Goal: Transaction & Acquisition: Obtain resource

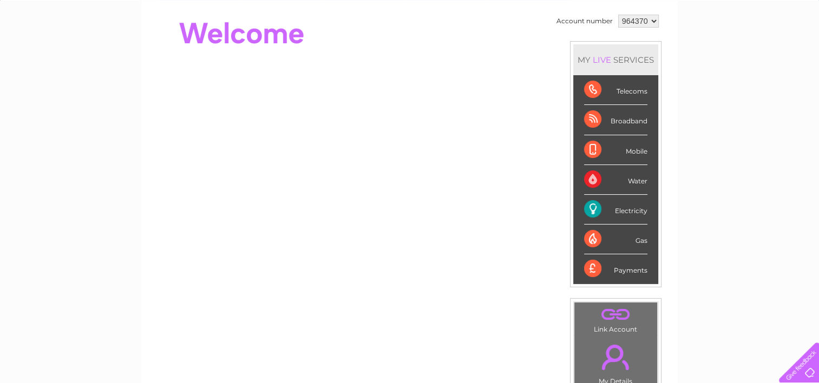
scroll to position [108, 0]
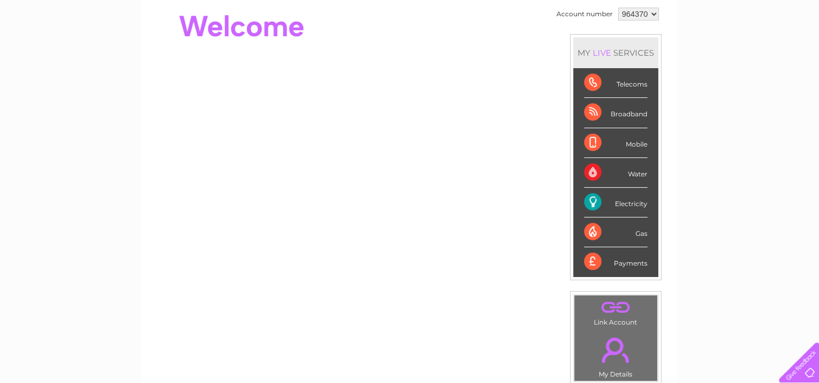
click at [617, 203] on div "Electricity" at bounding box center [615, 203] width 63 height 30
click at [587, 203] on div "Electricity" at bounding box center [615, 203] width 63 height 30
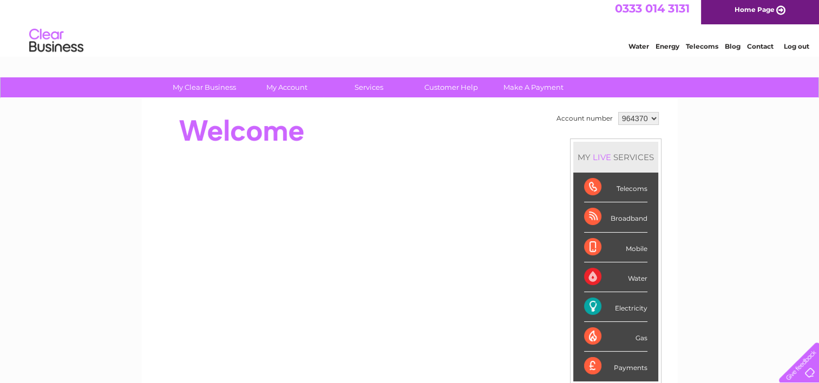
scroll to position [0, 0]
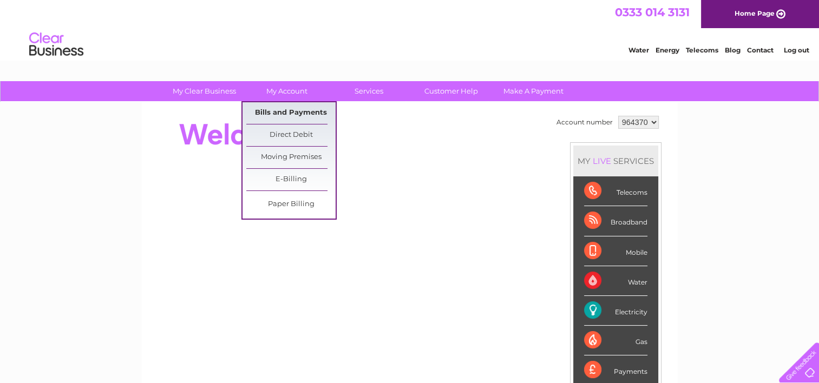
click at [303, 104] on link "Bills and Payments" at bounding box center [290, 113] width 89 height 22
click at [305, 112] on link "Bills and Payments" at bounding box center [290, 113] width 89 height 22
click at [286, 111] on link "Bills and Payments" at bounding box center [290, 113] width 89 height 22
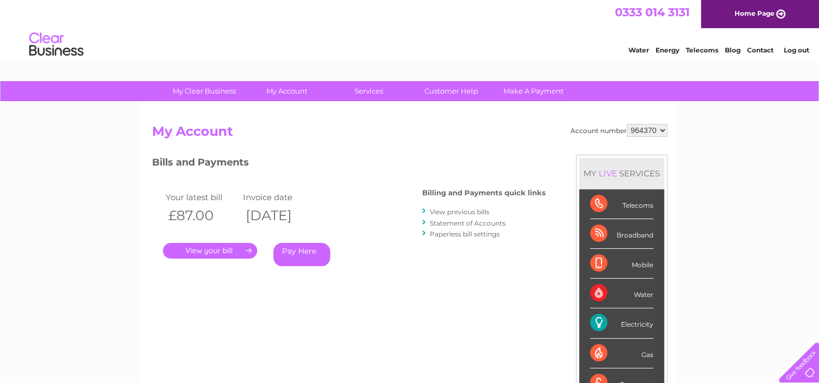
click at [453, 211] on link "View previous bills" at bounding box center [460, 212] width 60 height 8
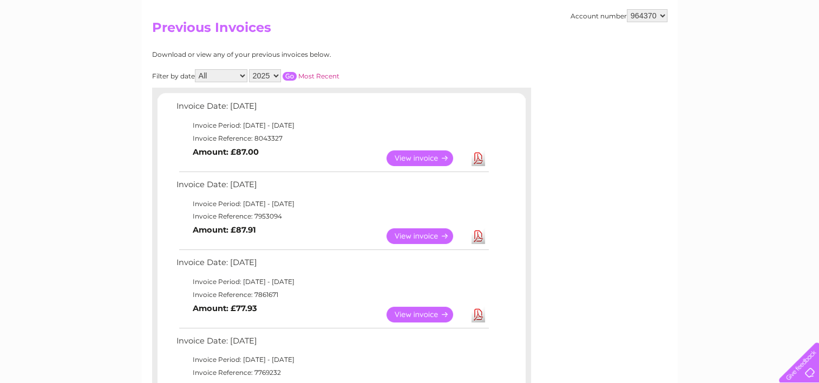
scroll to position [108, 0]
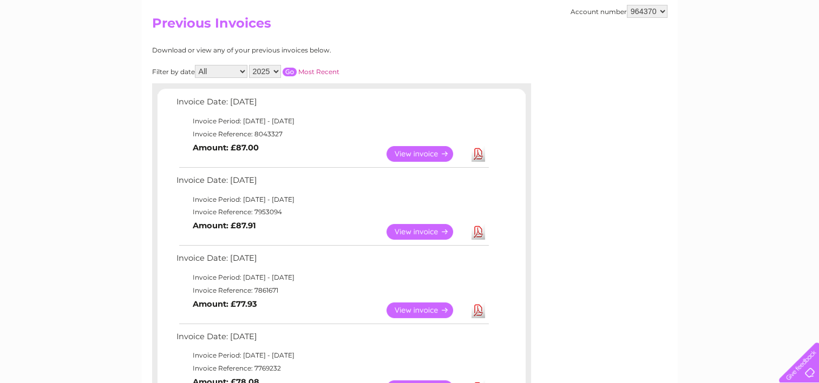
click at [429, 231] on link "View" at bounding box center [426, 232] width 80 height 16
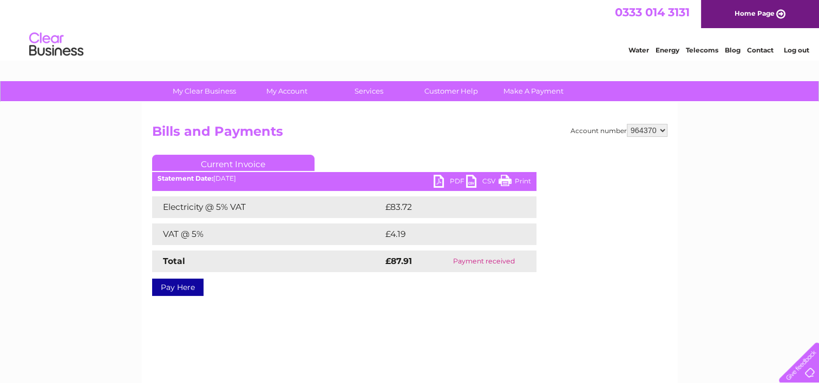
click at [437, 180] on link "PDF" at bounding box center [449, 183] width 32 height 16
click at [661, 128] on select "964370 964372" at bounding box center [647, 130] width 41 height 13
select select "964372"
click at [627, 124] on select "964370 964372" at bounding box center [647, 130] width 41 height 13
click at [437, 180] on link "PDF" at bounding box center [449, 183] width 32 height 16
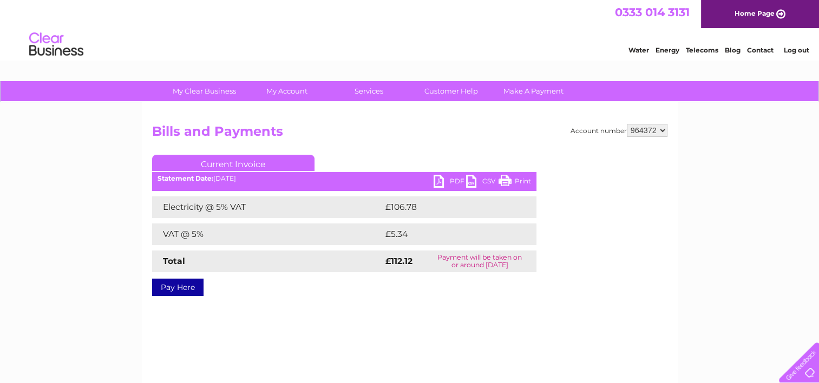
click at [710, 297] on div "My Clear Business Login Details My Details My Preferences Link Account My Accou…" at bounding box center [409, 335] width 819 height 509
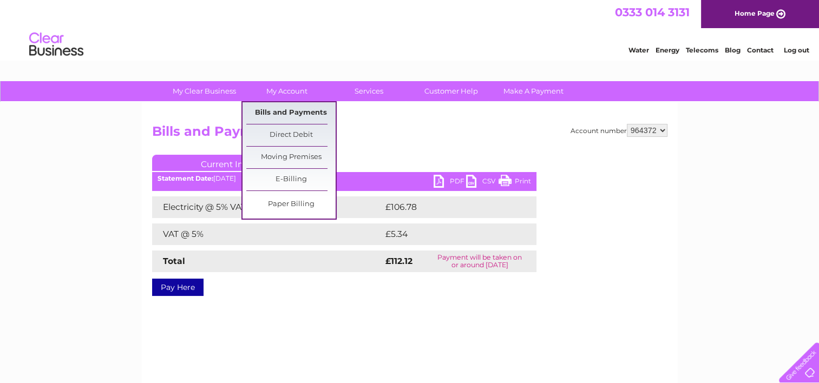
click at [271, 113] on link "Bills and Payments" at bounding box center [290, 113] width 89 height 22
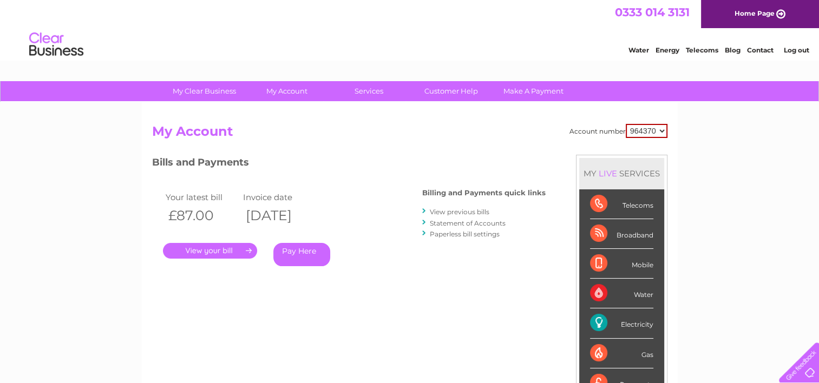
click at [659, 130] on select "964370 964372" at bounding box center [647, 131] width 42 height 14
select select "964372"
click at [626, 124] on select "964370 964372" at bounding box center [647, 131] width 42 height 14
click at [450, 213] on link "View previous bills" at bounding box center [460, 212] width 60 height 8
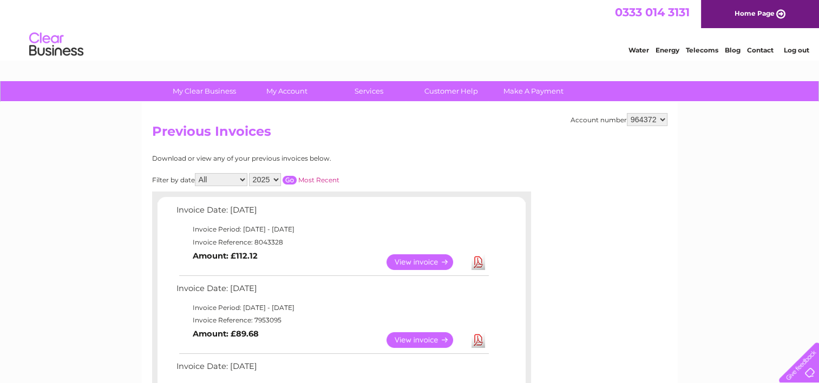
click at [423, 340] on link "View" at bounding box center [426, 340] width 80 height 16
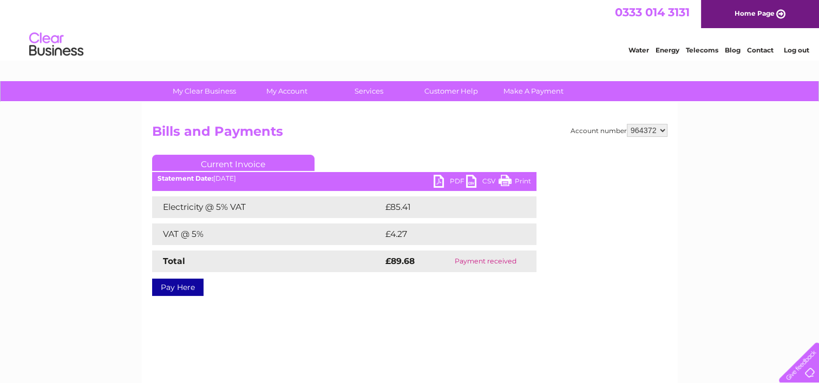
click at [438, 180] on link "PDF" at bounding box center [449, 183] width 32 height 16
